Goal: Transaction & Acquisition: Subscribe to service/newsletter

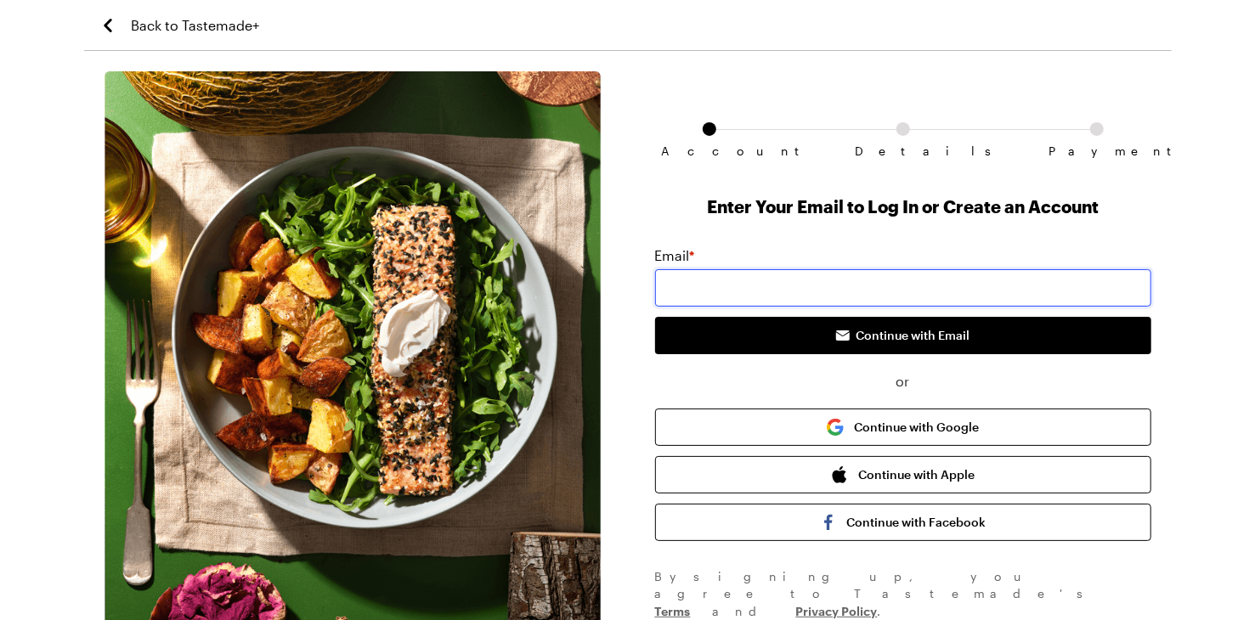
click at [725, 289] on input "email" at bounding box center [903, 287] width 496 height 37
type input "[EMAIL_ADDRESS][DOMAIN_NAME]"
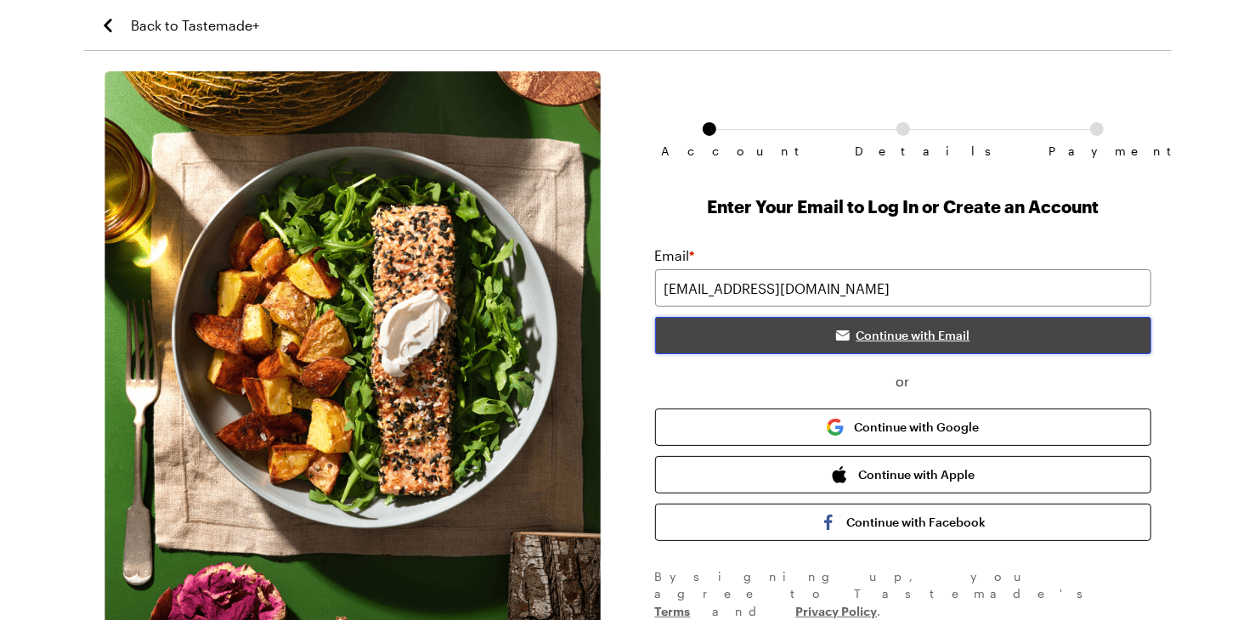
click at [903, 333] on span "Continue with Email" at bounding box center [913, 335] width 114 height 17
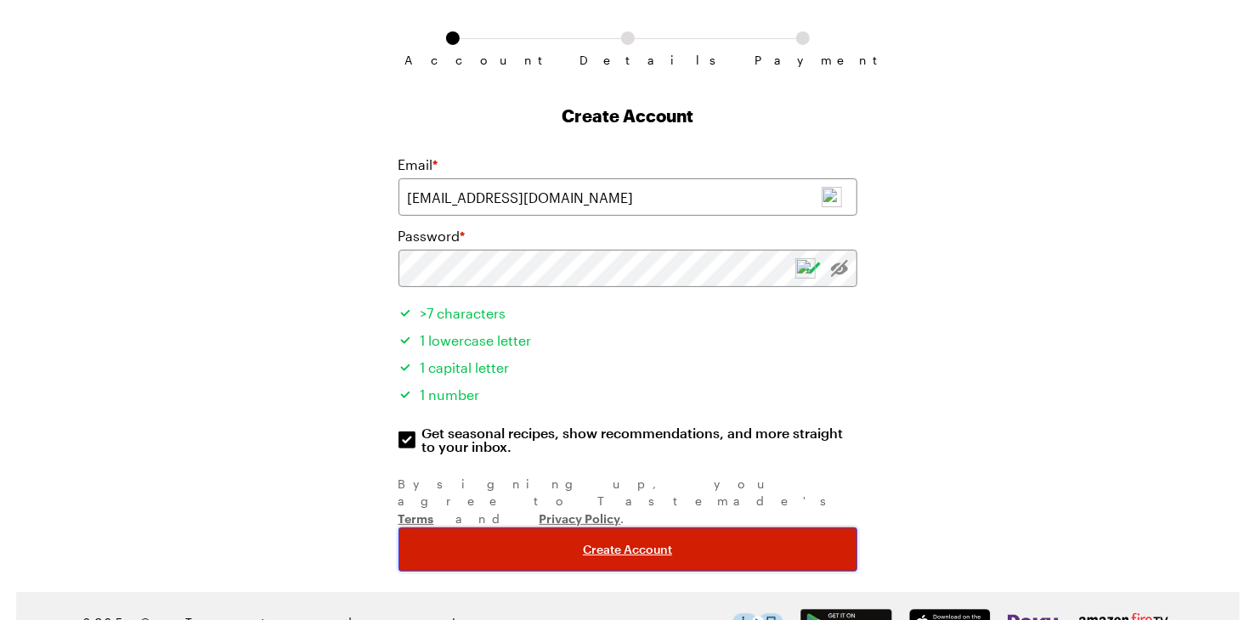
click at [635, 541] on span "Create Account" at bounding box center [627, 549] width 89 height 17
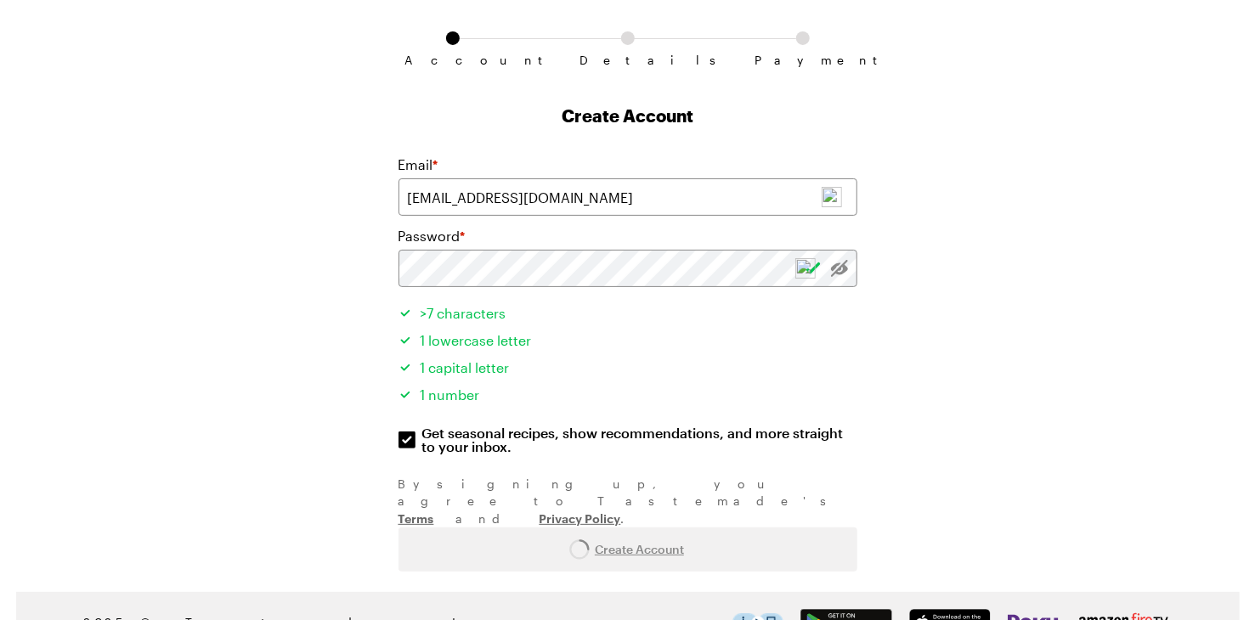
scroll to position [0, 0]
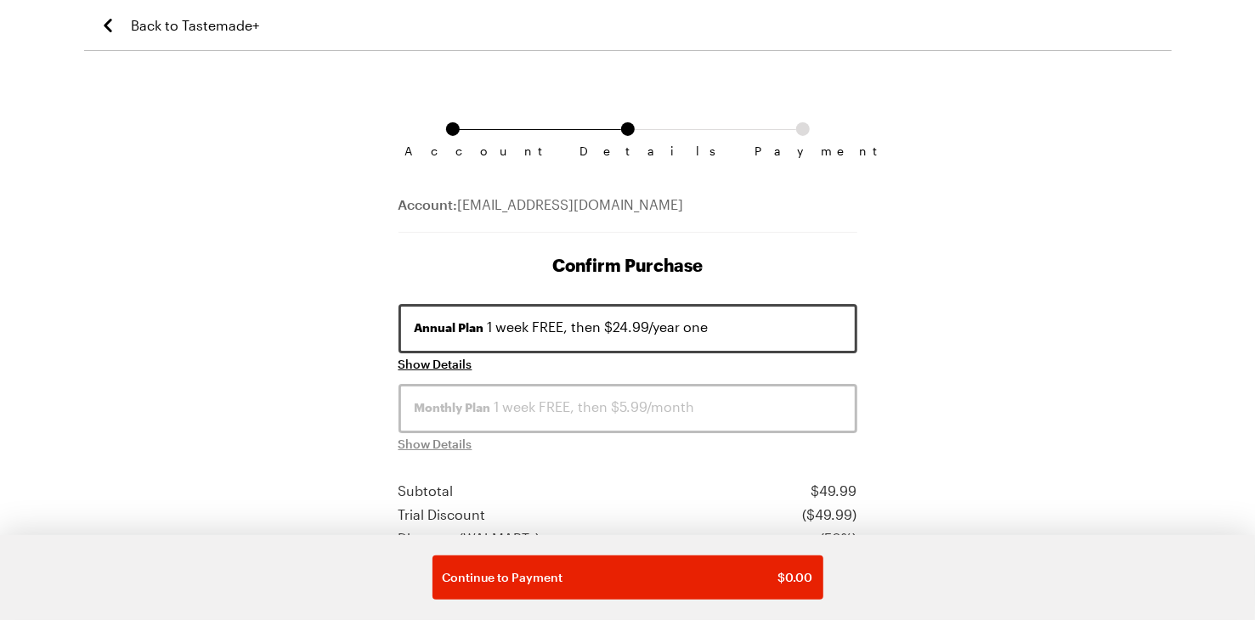
click at [111, 23] on icon "Back to Tastemade+" at bounding box center [108, 25] width 20 height 20
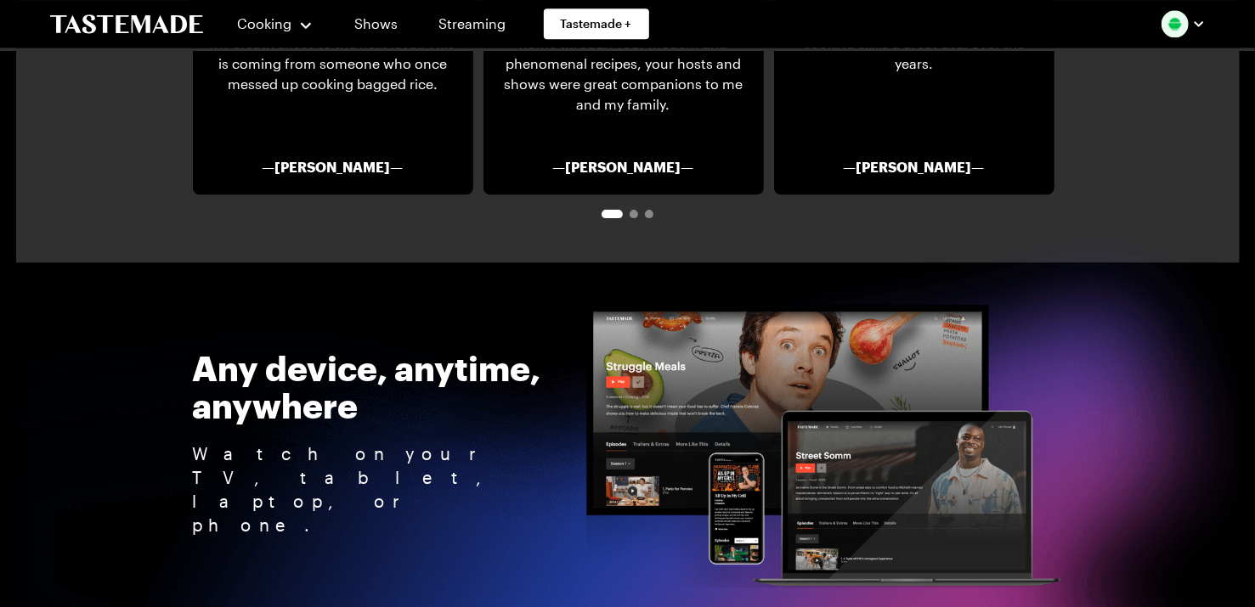
scroll to position [2379, 0]
